Goal: Information Seeking & Learning: Find specific page/section

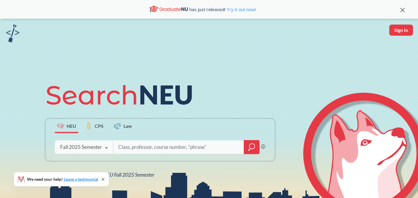
click at [95, 152] on div "Fall 2025 Semester Fall 2025 Semester Summer 2 2025 Semester Summer Full 2025 S…" at bounding box center [84, 147] width 58 height 15
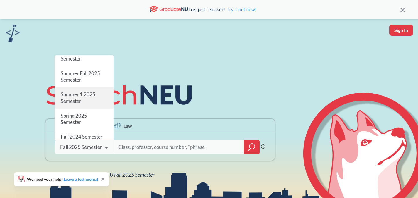
scroll to position [28, 0]
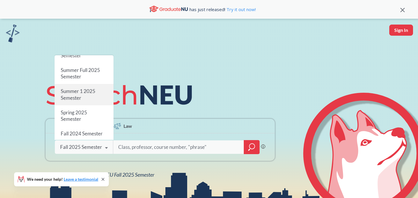
click at [85, 98] on div "Summer 1 2025 Semester" at bounding box center [84, 94] width 59 height 21
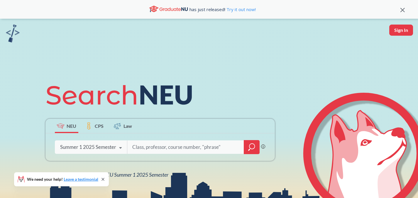
click at [149, 149] on input "search" at bounding box center [186, 147] width 108 height 12
type input "f"
type input "chns 2900"
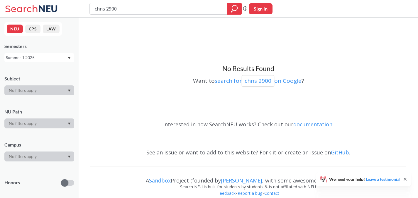
click at [63, 56] on div "Summer 1 2025" at bounding box center [36, 58] width 61 height 6
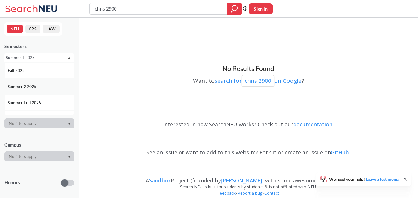
click at [42, 89] on div "Summer 2 2025" at bounding box center [41, 87] width 66 height 6
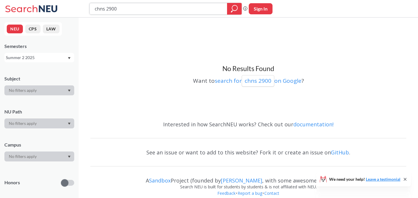
click at [231, 11] on icon "magnifying glass" at bounding box center [232, 11] width 2 height 2
click at [233, 10] on icon "magnifying glass" at bounding box center [234, 7] width 5 height 5
